Goal: Information Seeking & Learning: Learn about a topic

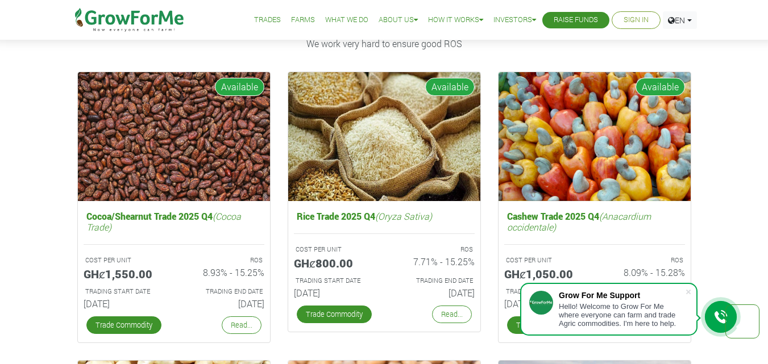
scroll to position [1503, 0]
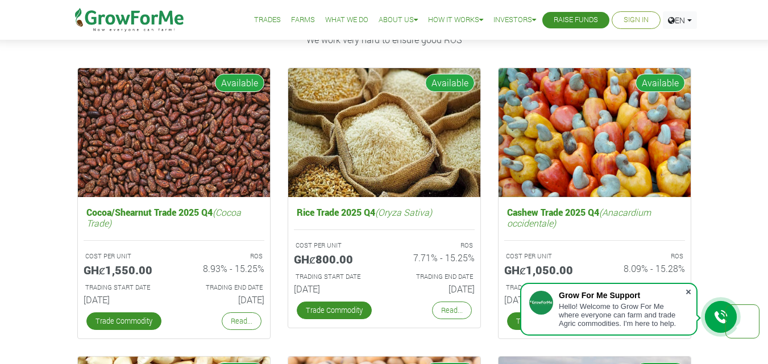
click at [689, 293] on span at bounding box center [688, 292] width 11 height 11
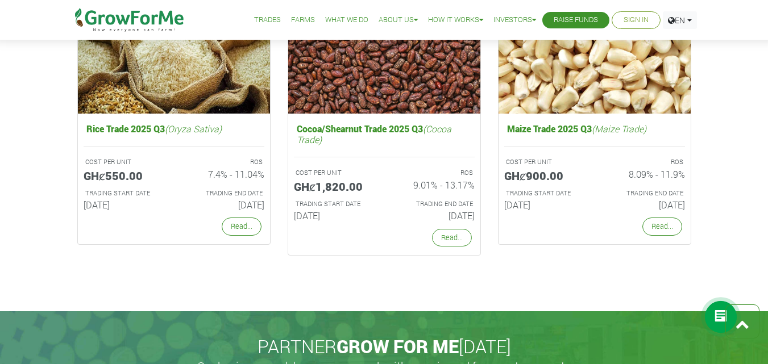
scroll to position [2140, 0]
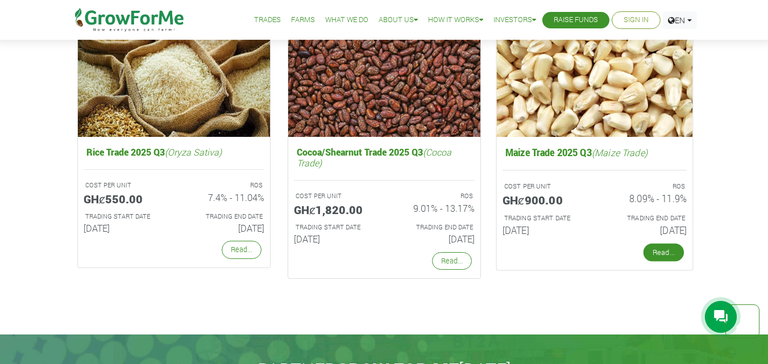
click at [658, 258] on link "Read..." at bounding box center [663, 252] width 40 height 18
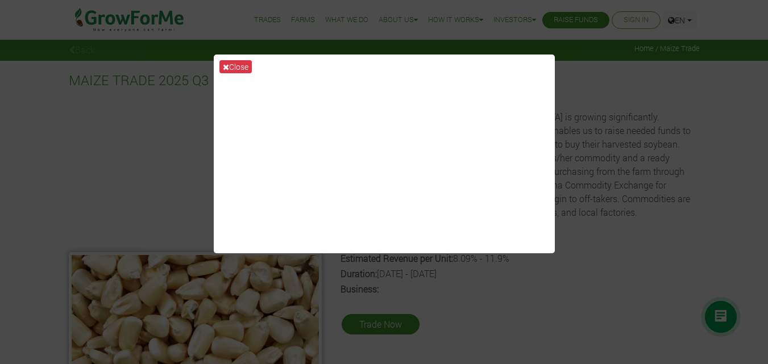
click at [605, 142] on div "Close" at bounding box center [384, 182] width 768 height 364
click at [235, 70] on button "Close" at bounding box center [235, 66] width 32 height 13
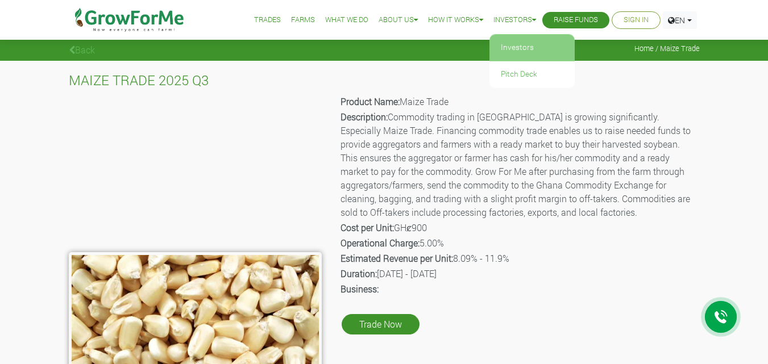
click at [513, 41] on link "Investors" at bounding box center [531, 48] width 85 height 26
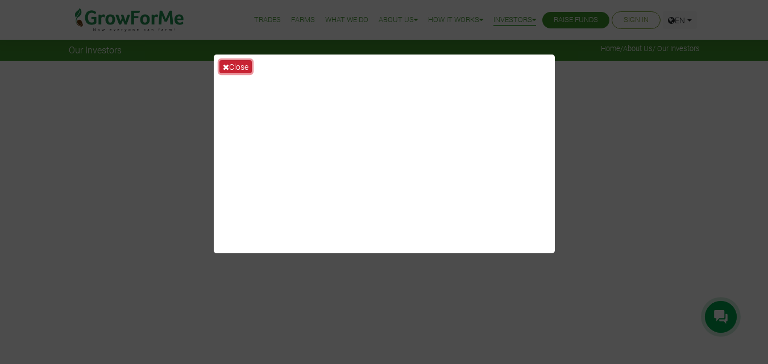
click at [230, 67] on button "Close" at bounding box center [235, 66] width 32 height 13
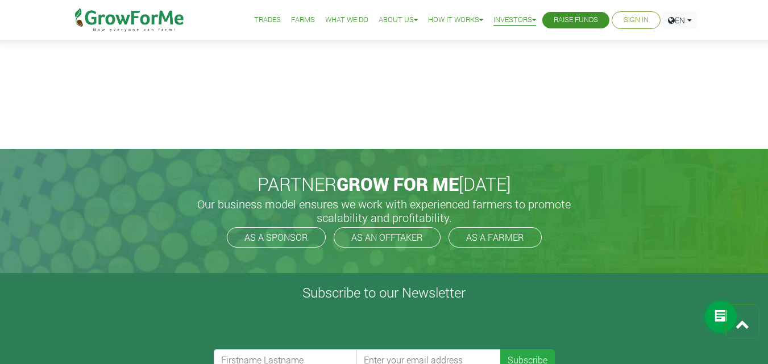
scroll to position [2529, 0]
